Goal: Find specific fact: Find specific fact

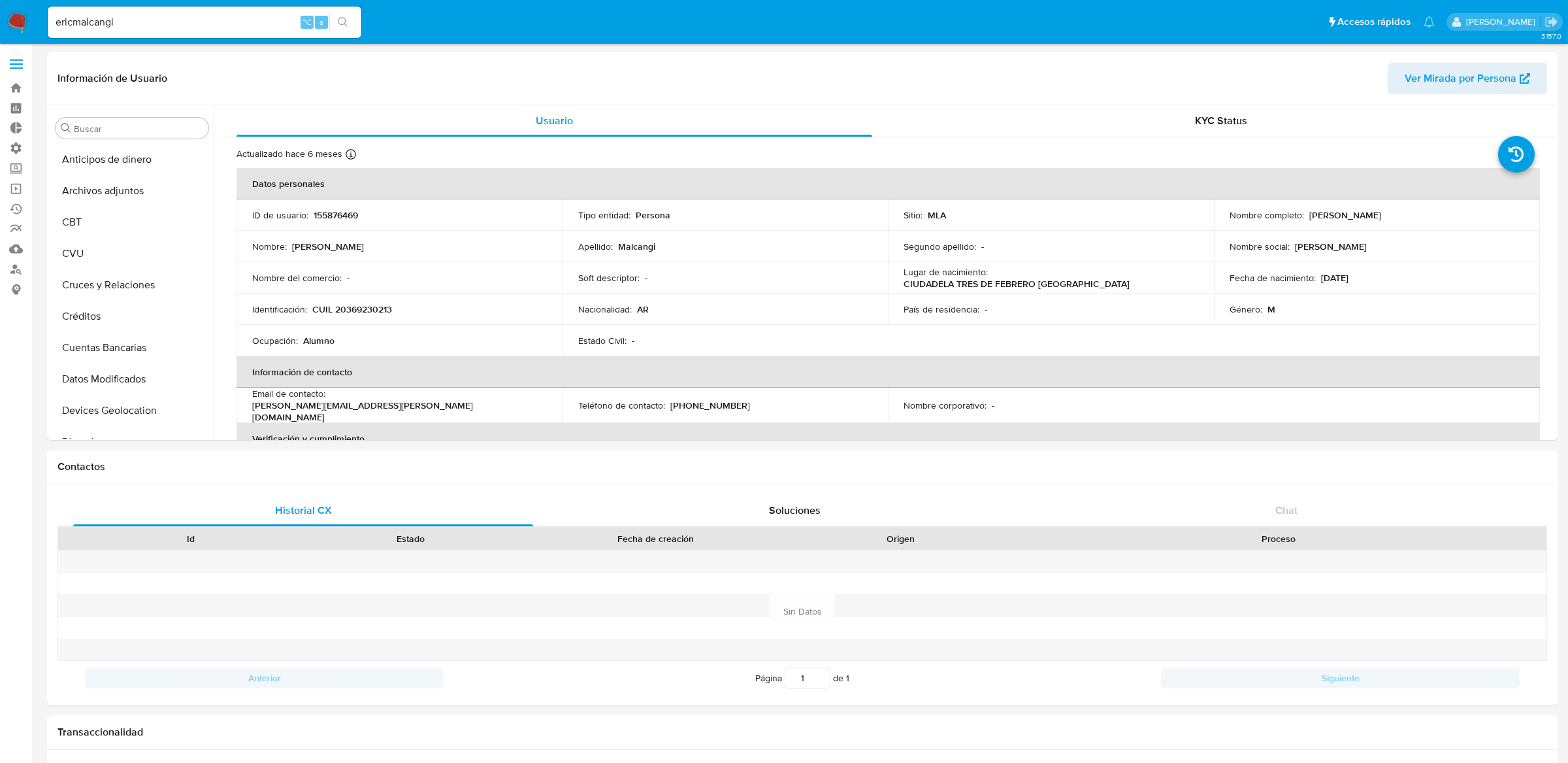
select select "10"
click at [143, 294] on button "Inversiones" at bounding box center [127, 290] width 153 height 31
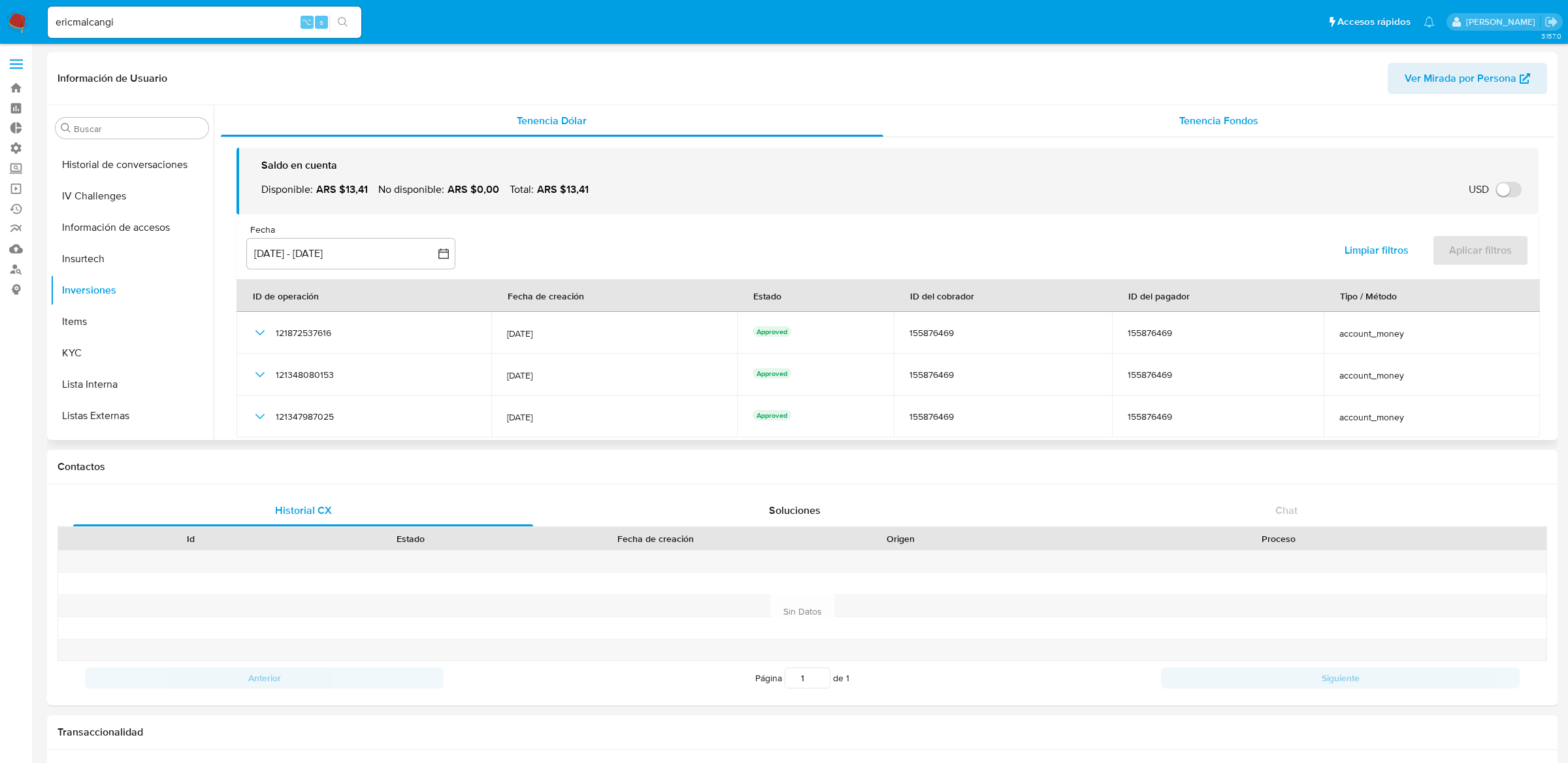
click at [1029, 129] on div "Tenencia Fondos" at bounding box center [1219, 120] width 672 height 31
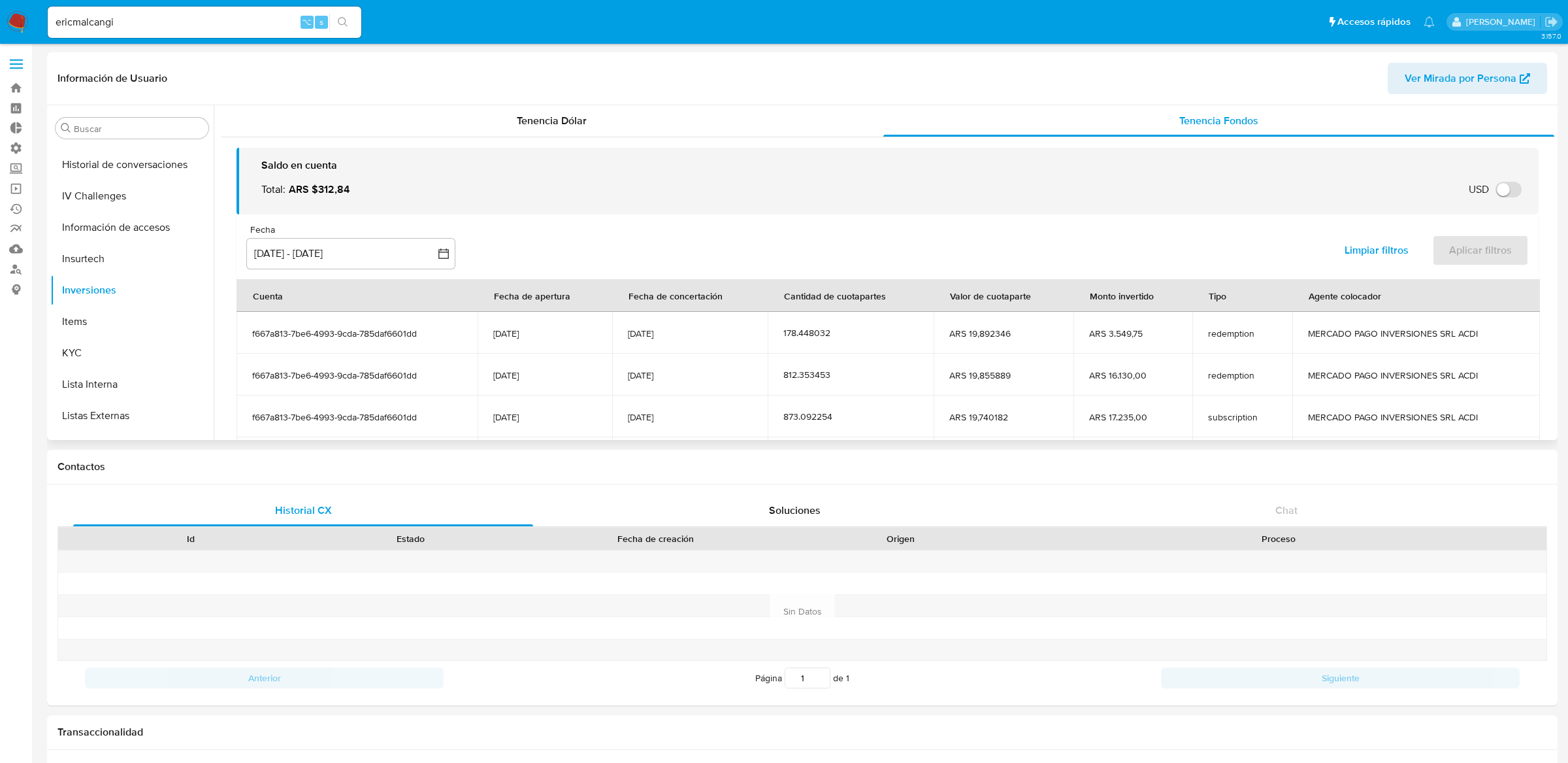
click at [855, 375] on div "812.353453" at bounding box center [851, 374] width 135 height 12
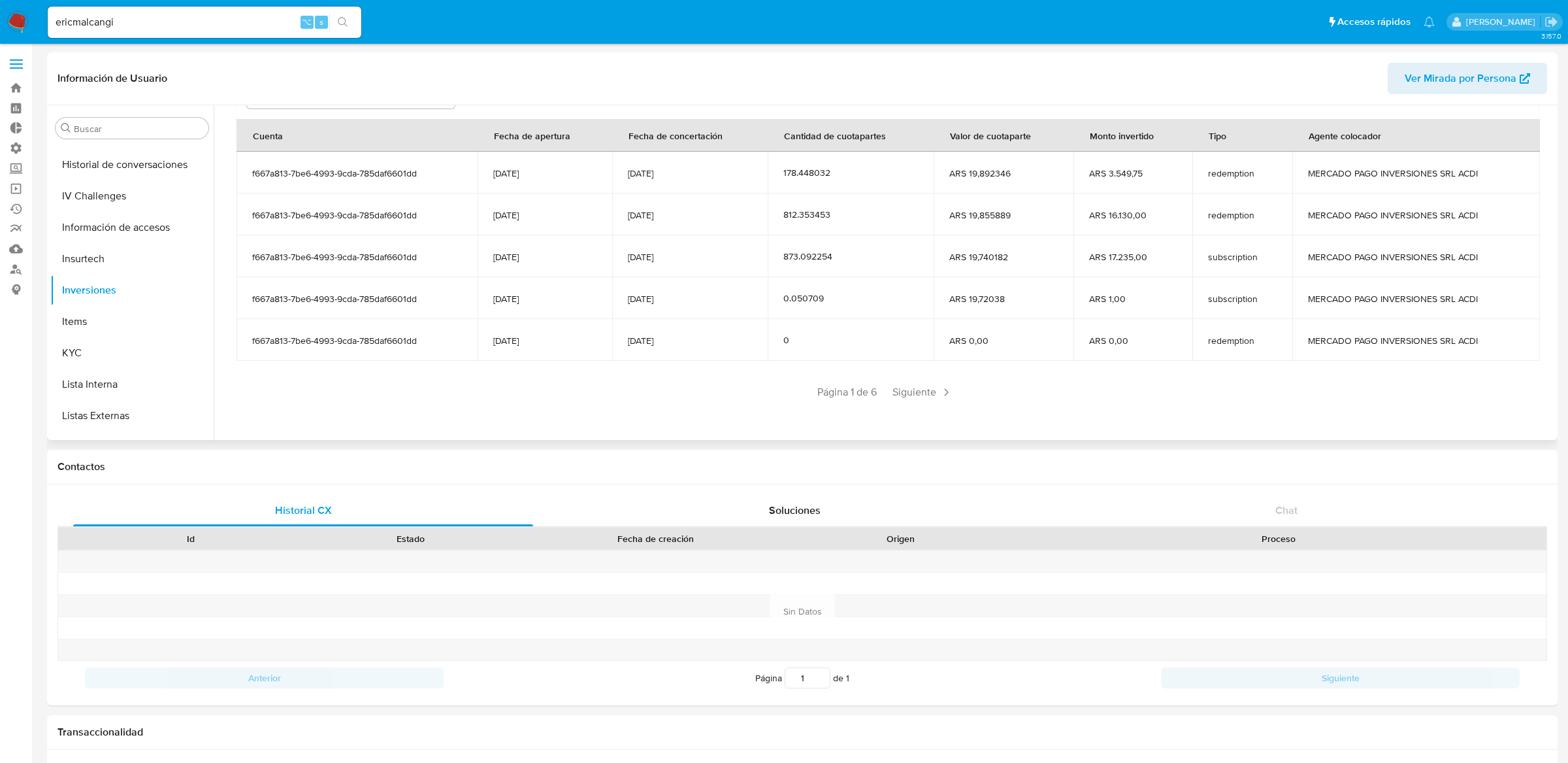
drag, startPoint x: 247, startPoint y: 172, endPoint x: 1213, endPoint y: 298, distance: 974.2
click at [1213, 298] on tbody "f667a813-7be6-4993-9cda-785daf6601dd [DATE] [DATE] 178.448032 ARS 19,892346 ARS…" at bounding box center [889, 256] width 1304 height 209
click at [725, 399] on div "Página 1 de 6 Siguiente" at bounding box center [888, 392] width 1302 height 21
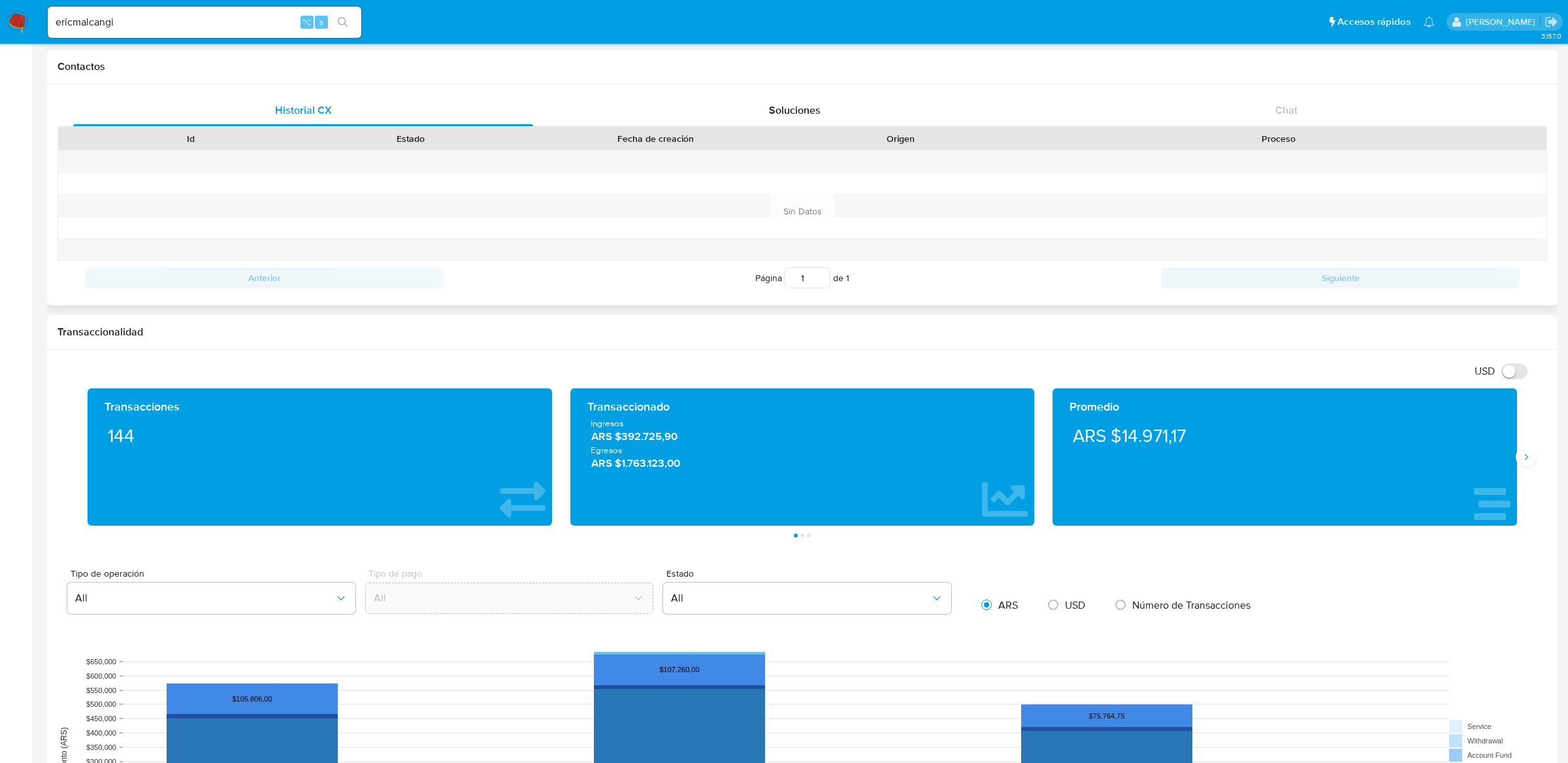
scroll to position [622, 0]
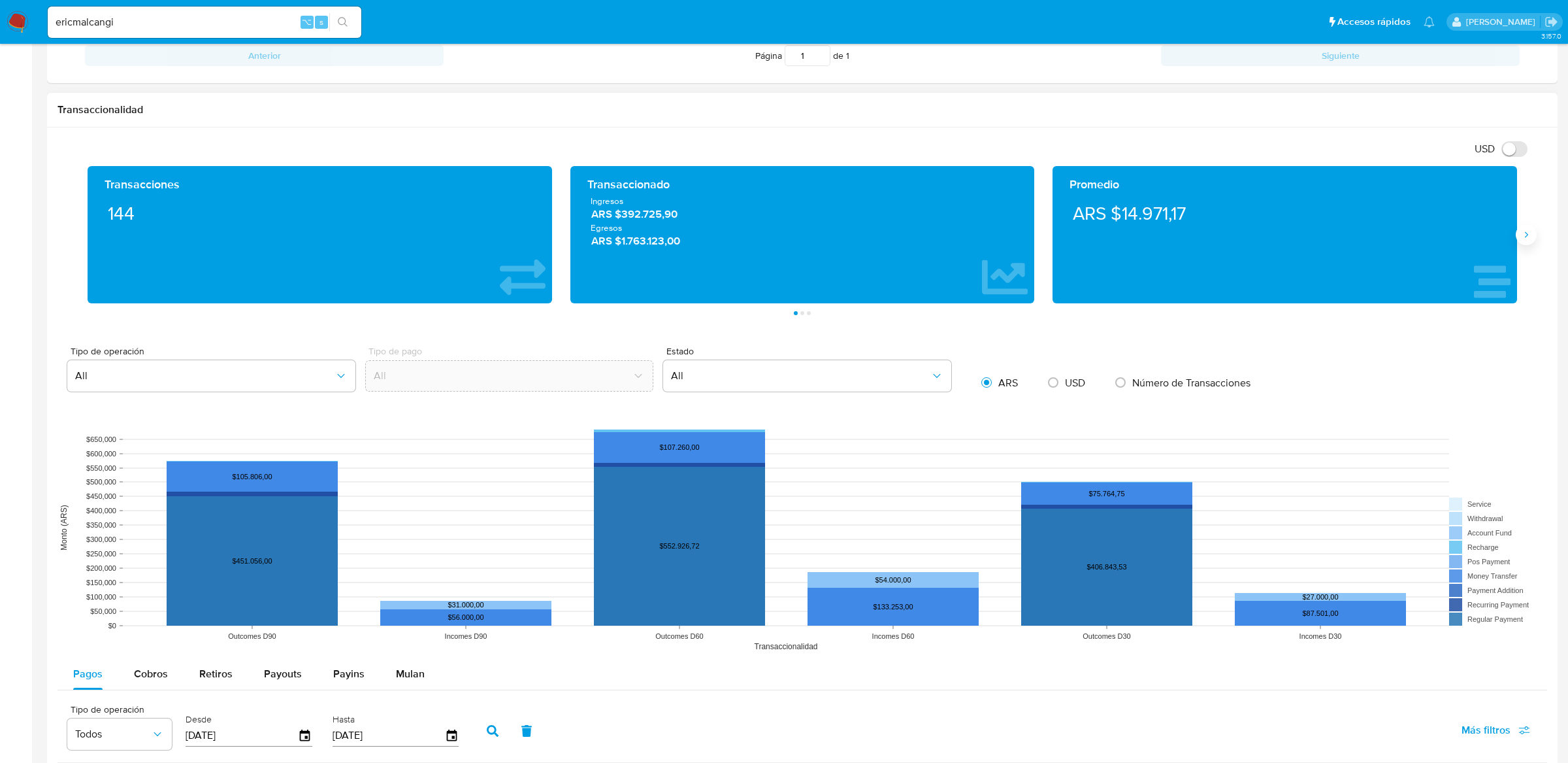
click at [1526, 237] on icon "Siguiente" at bounding box center [1526, 235] width 10 height 10
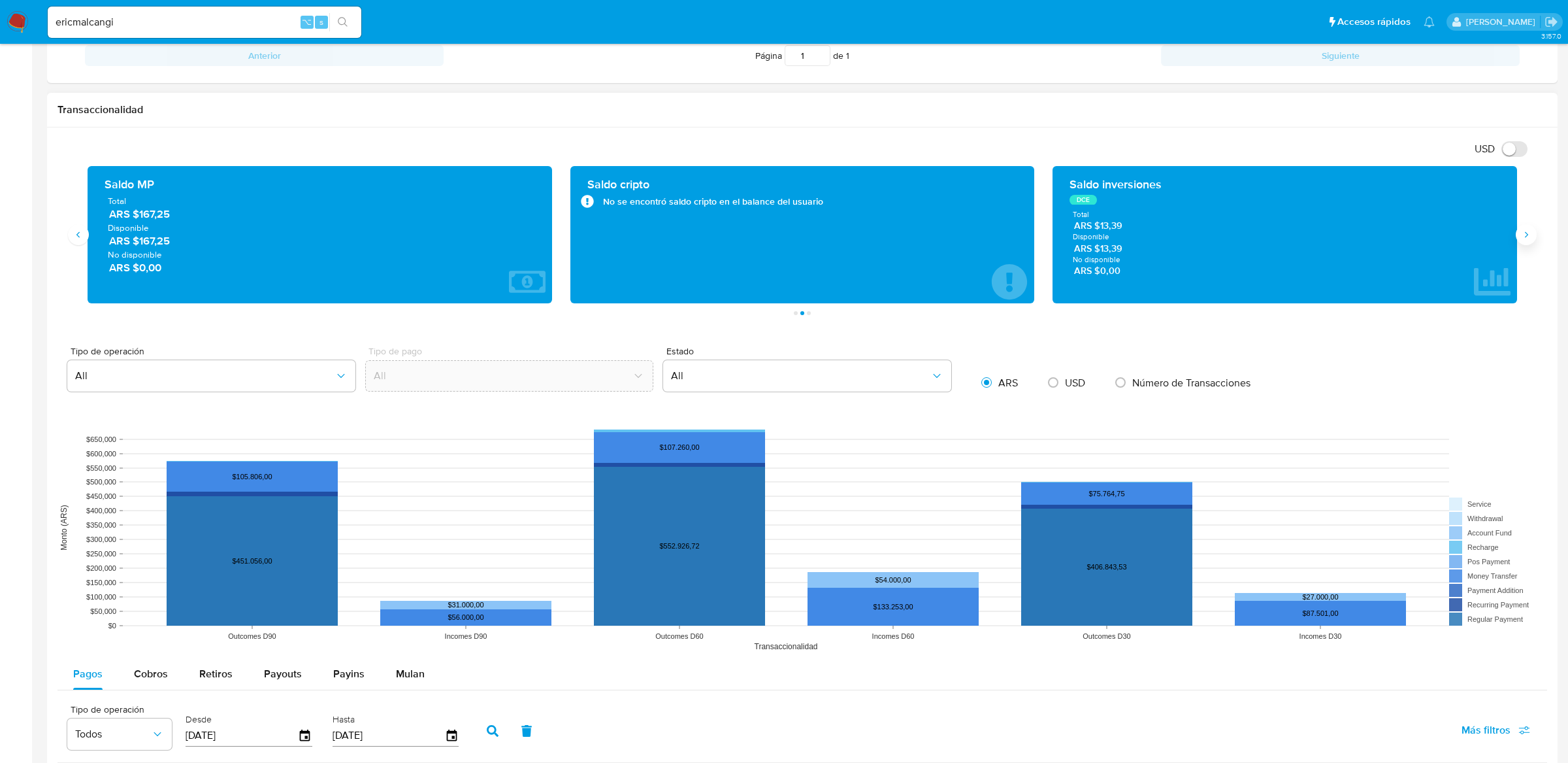
click at [1526, 237] on icon "Siguiente" at bounding box center [1526, 235] width 10 height 10
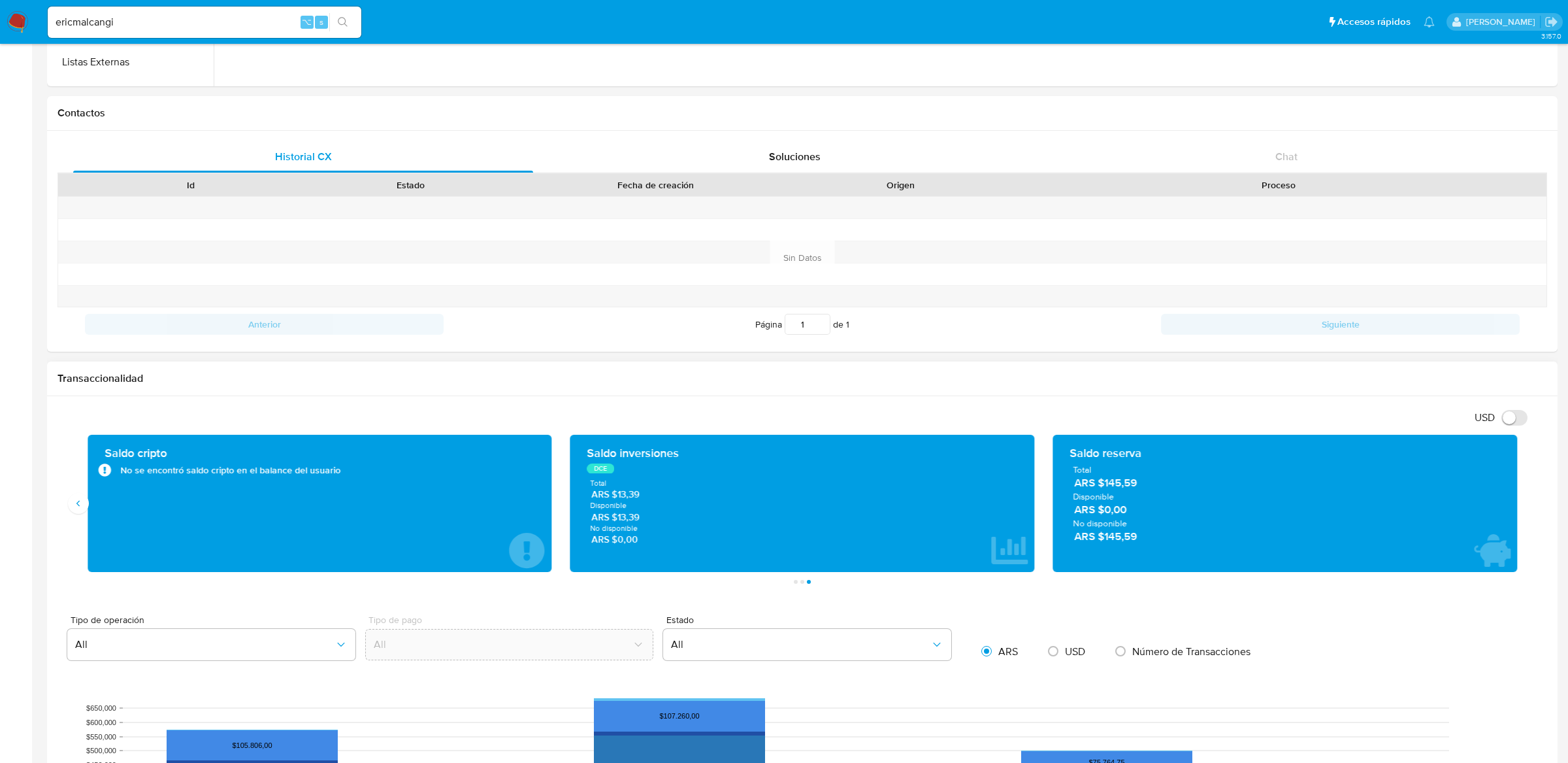
scroll to position [0, 0]
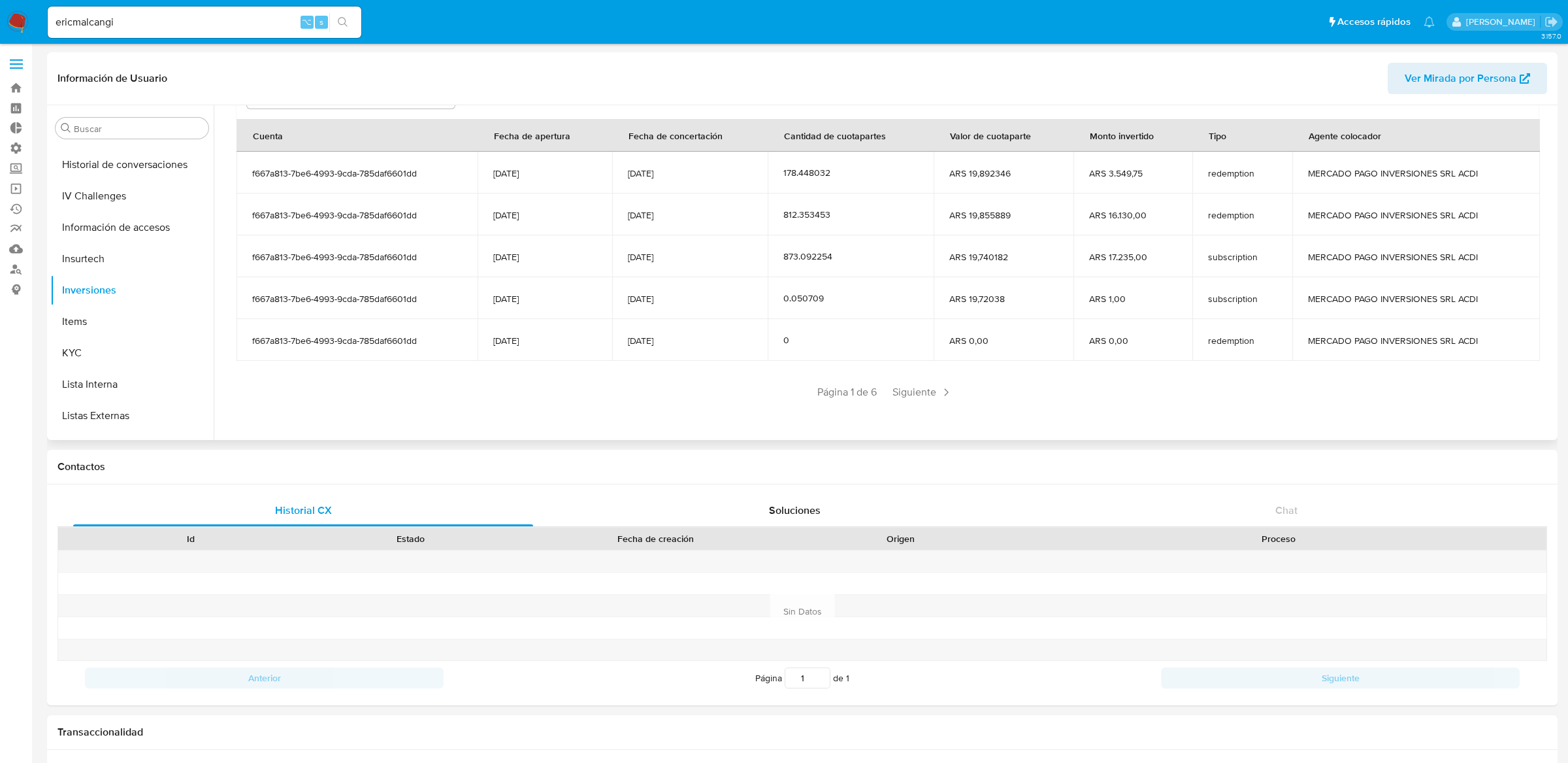
drag, startPoint x: 628, startPoint y: 177, endPoint x: 711, endPoint y: 177, distance: 83.0
click at [711, 177] on span "[DATE]" at bounding box center [690, 173] width 124 height 12
click at [904, 384] on span "Siguiente" at bounding box center [922, 392] width 71 height 21
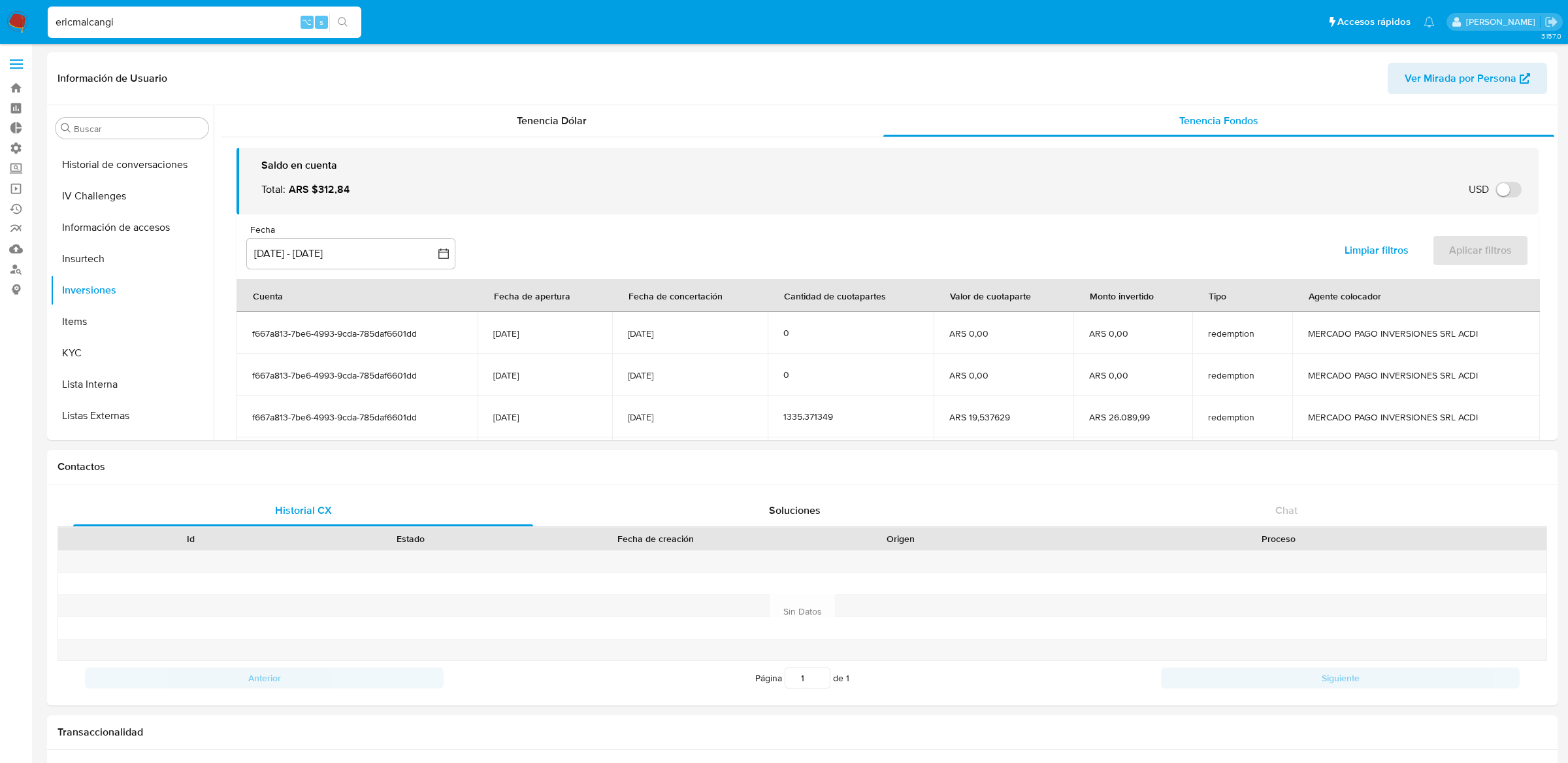
click at [203, 16] on input "ericmalcangi" at bounding box center [204, 22] width 314 height 17
type input "schabay"
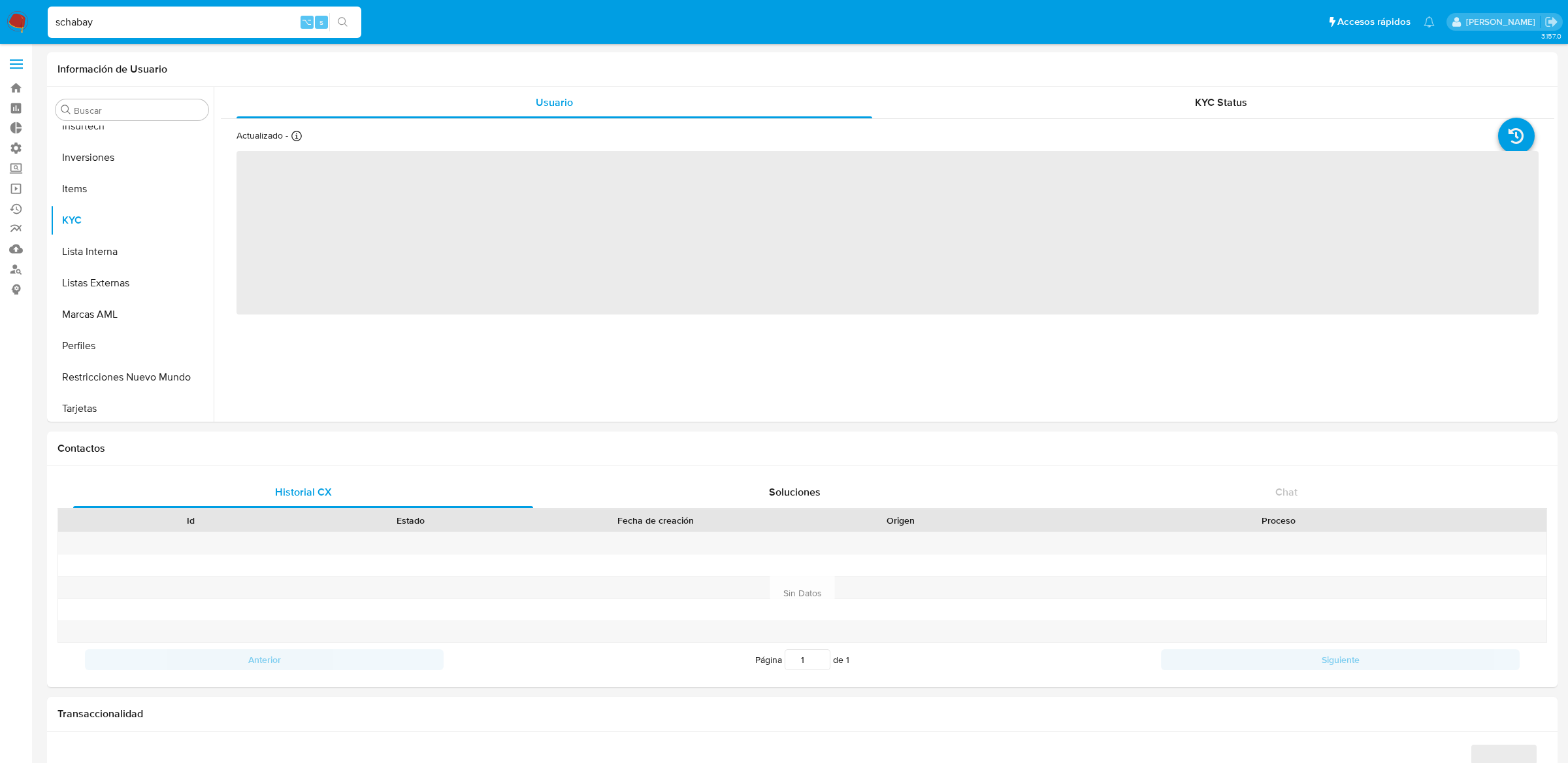
scroll to position [614, 0]
select select "10"
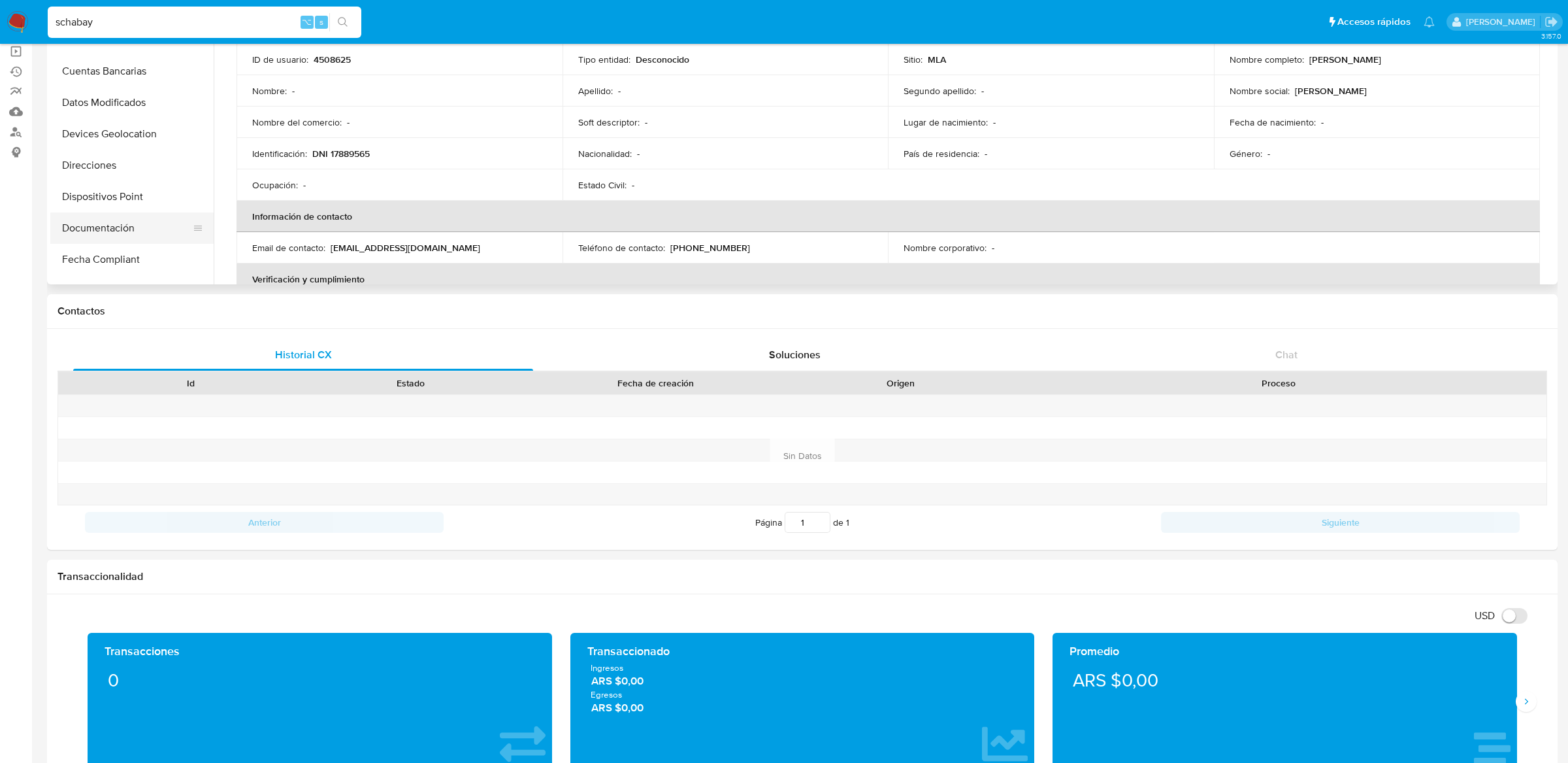
scroll to position [227, 0]
click at [149, 194] on button "General" at bounding box center [127, 184] width 153 height 31
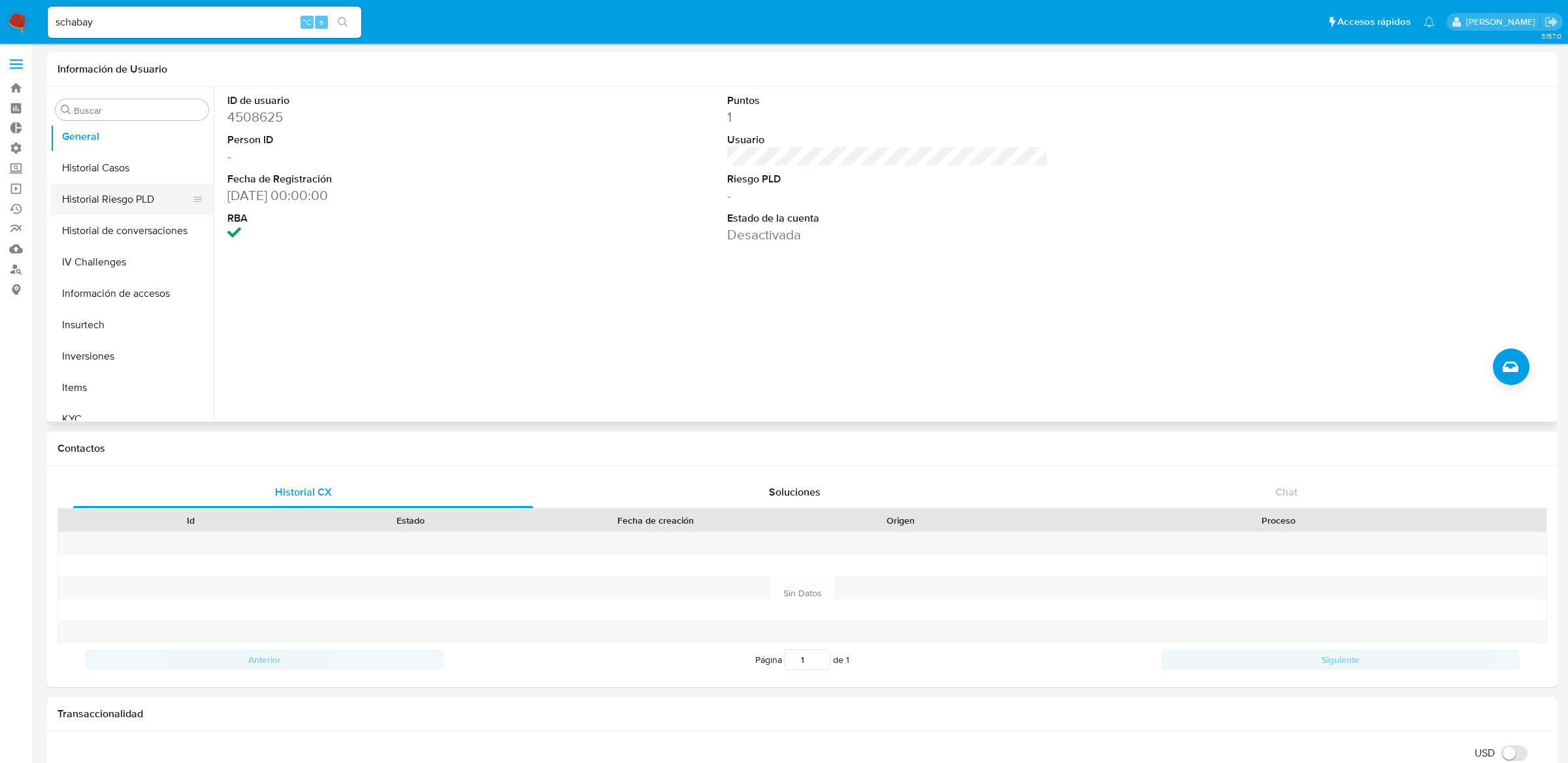
scroll to position [431, 0]
click at [120, 395] on button "KYC" at bounding box center [127, 400] width 153 height 31
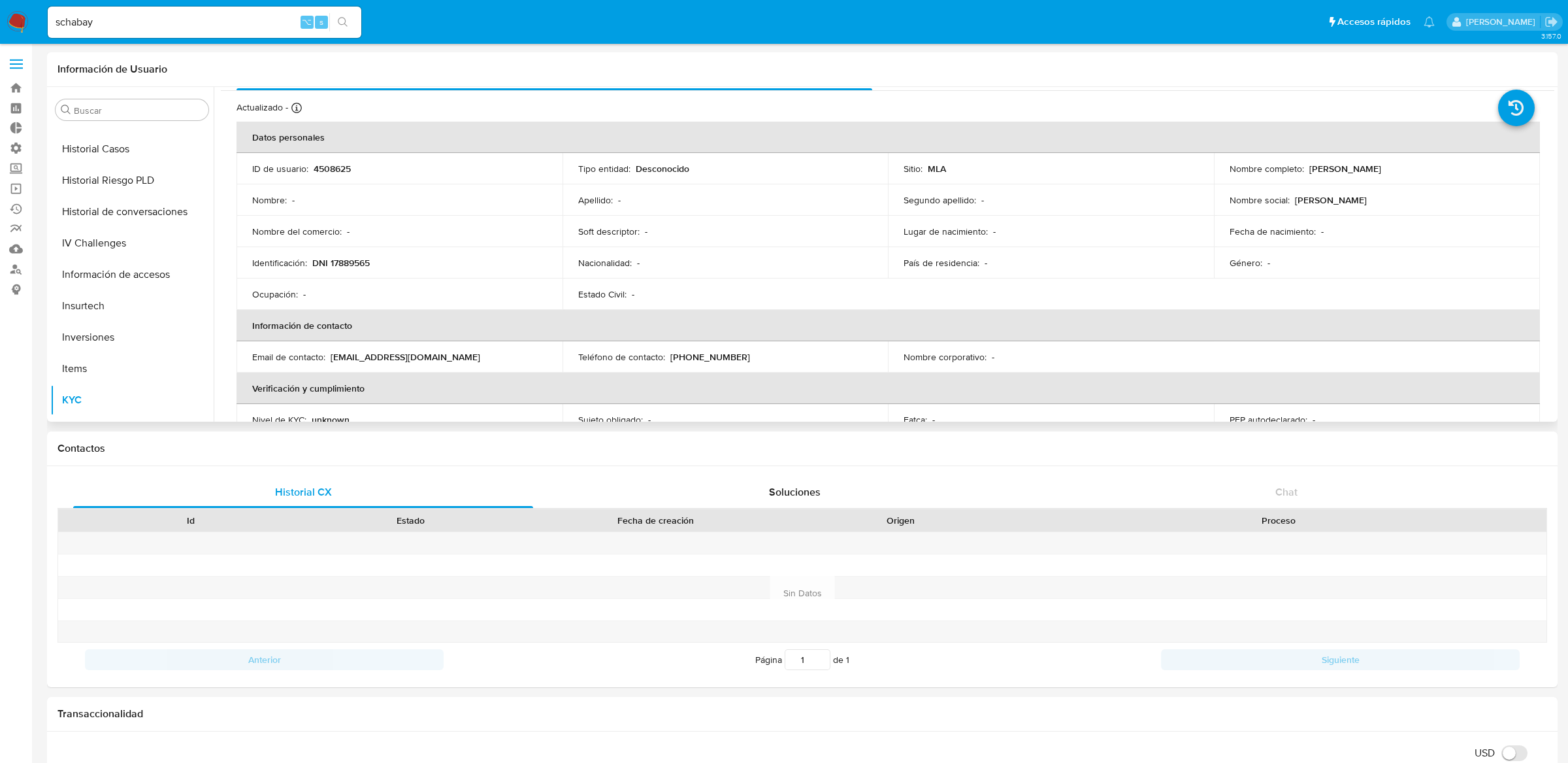
scroll to position [0, 0]
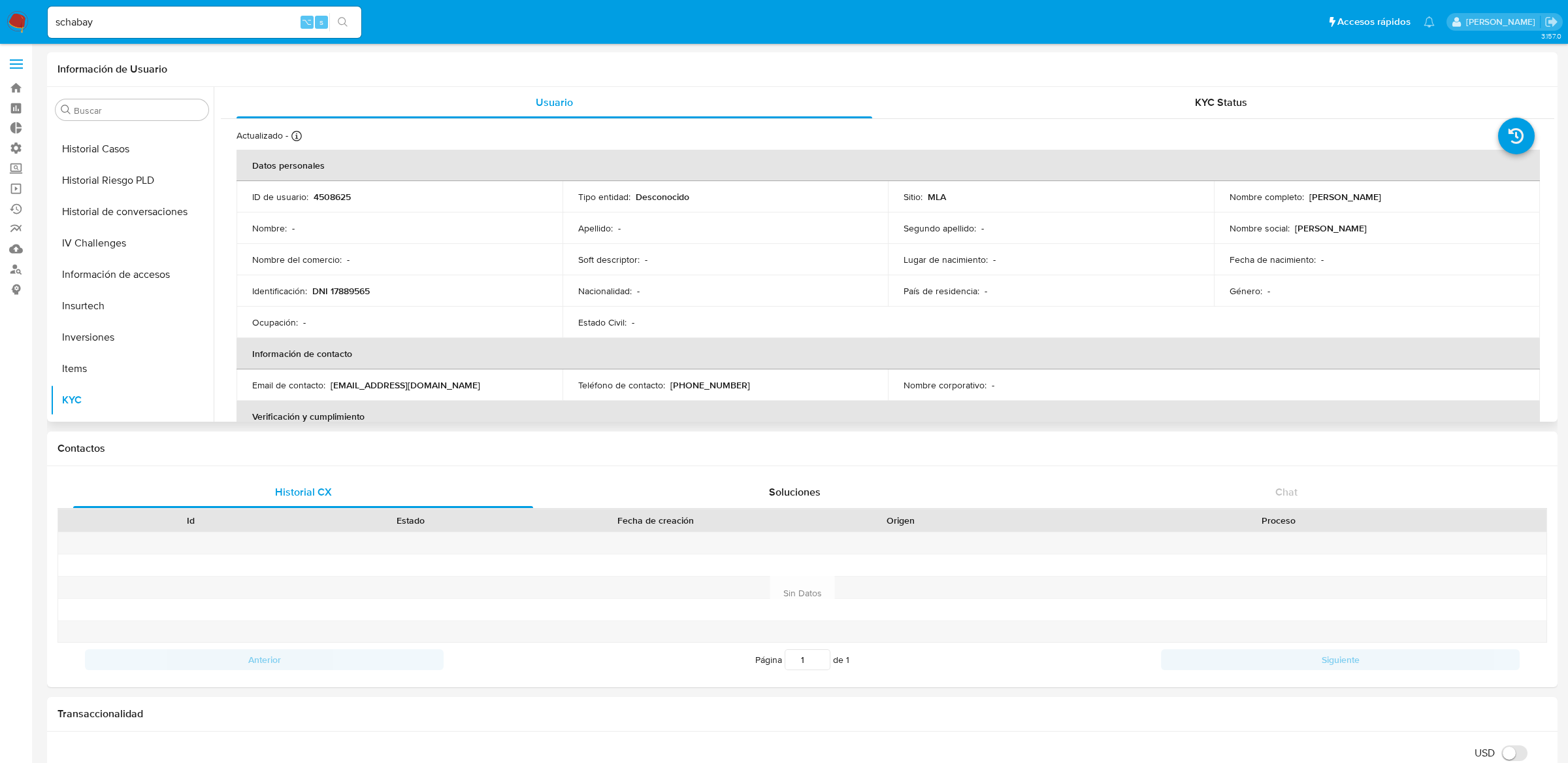
click at [351, 292] on p "DNI 17889565" at bounding box center [341, 291] width 58 height 12
copy p "17889565"
click at [169, 26] on input "schabay" at bounding box center [204, 22] width 314 height 17
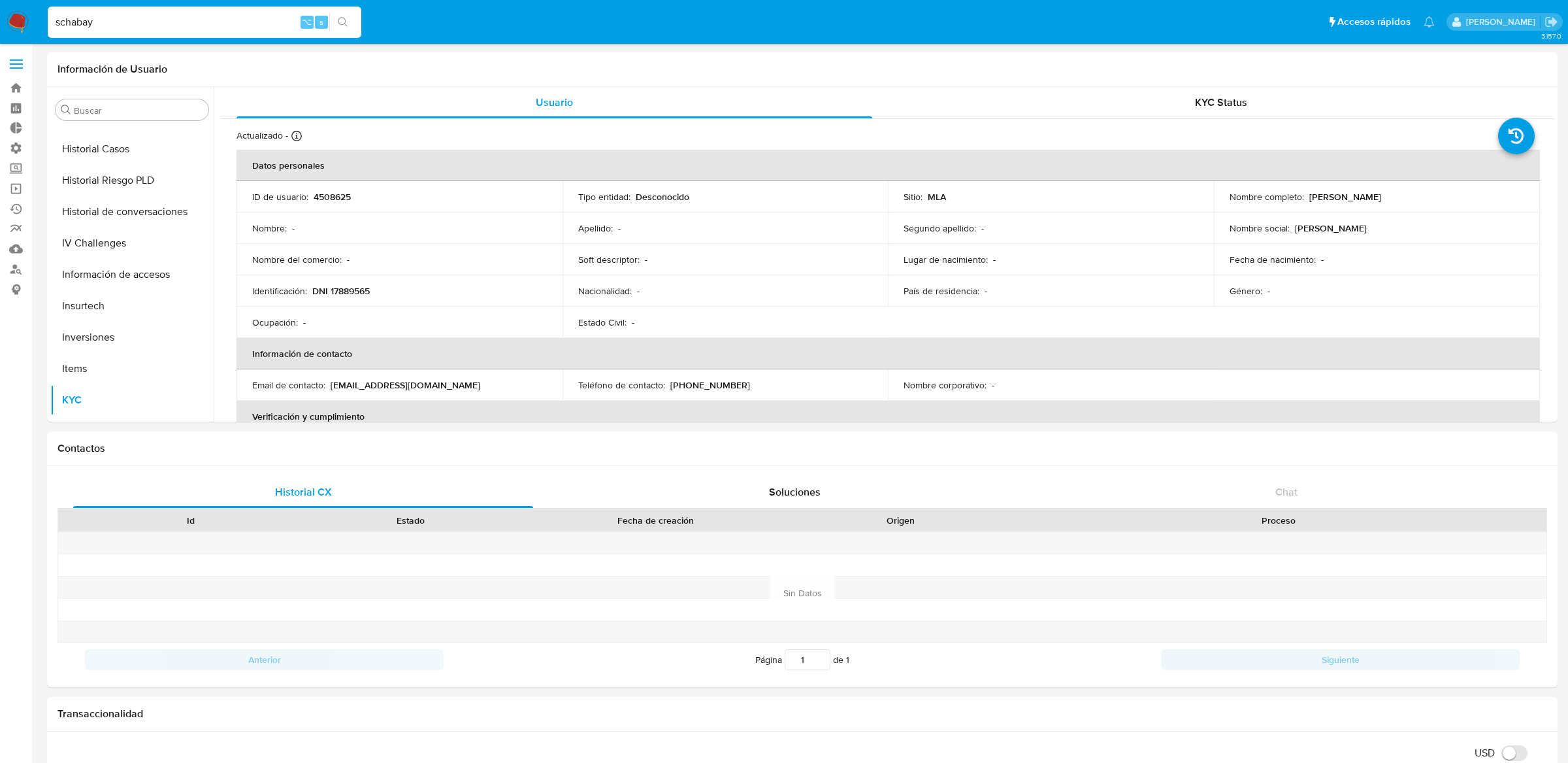
paste input "17889565"
type input "17889565"
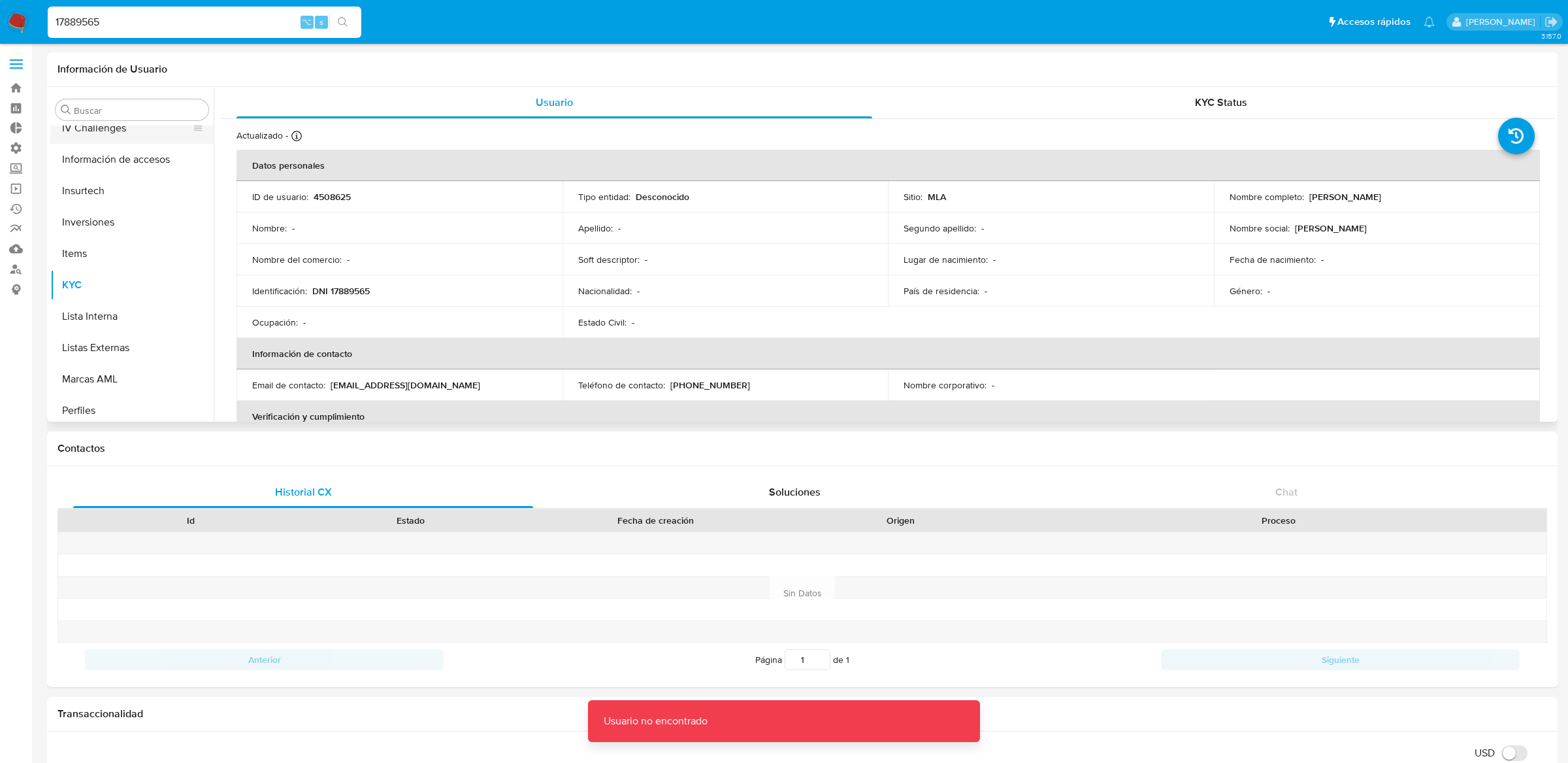
scroll to position [614, 0]
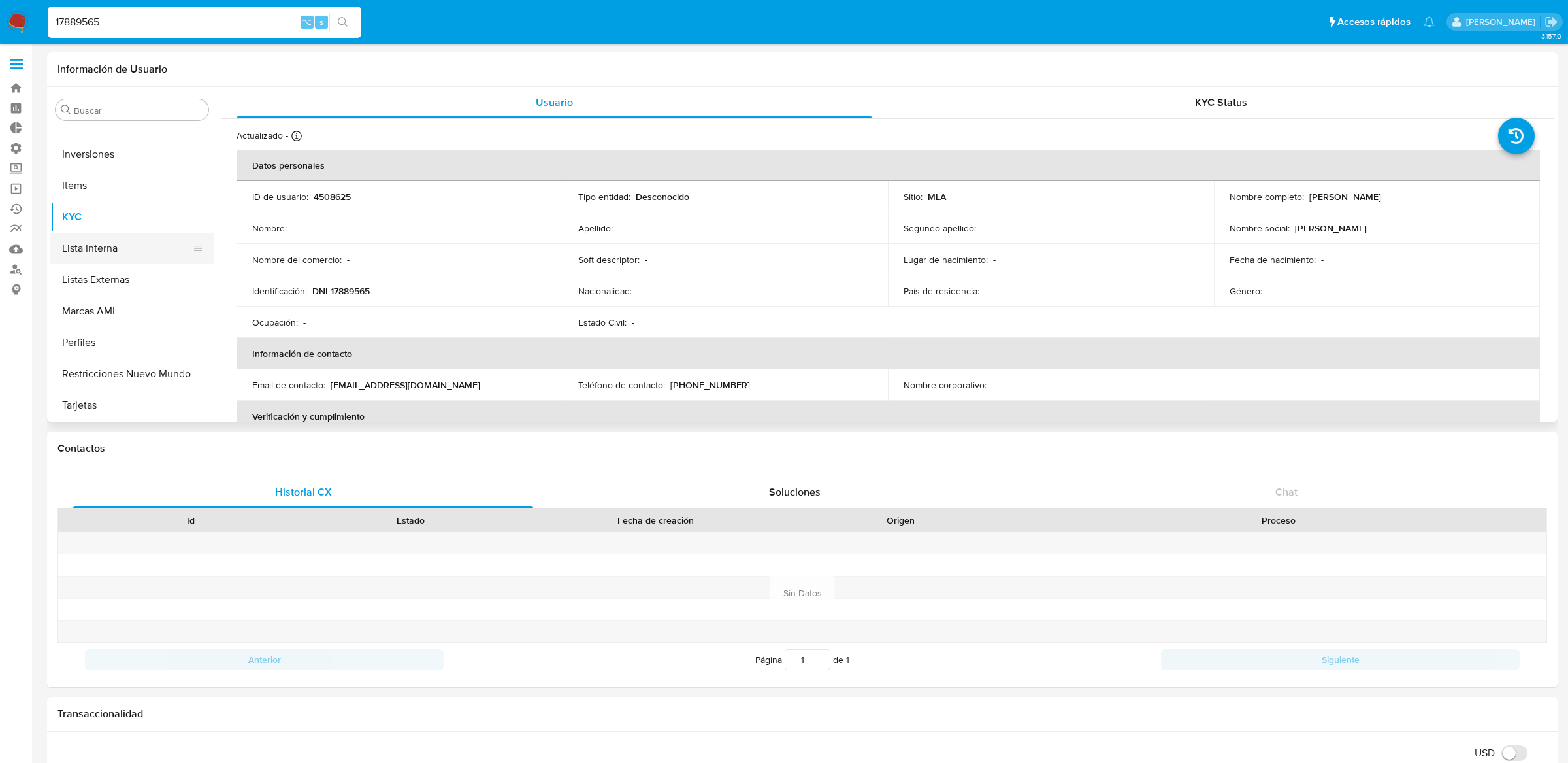
click at [106, 247] on button "Lista Interna" at bounding box center [127, 248] width 153 height 31
